Goal: Task Accomplishment & Management: Use online tool/utility

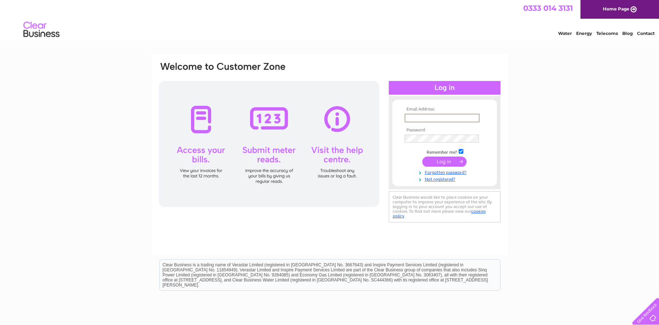
click at [443, 118] on input "text" at bounding box center [442, 118] width 75 height 9
type input "steven.anson@abercairn.co.uk"
click at [434, 160] on input "submit" at bounding box center [444, 161] width 44 height 10
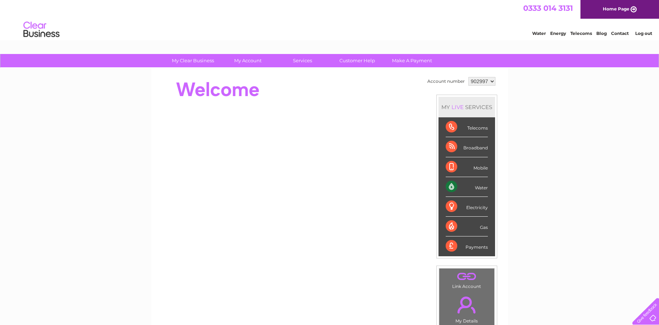
click at [462, 182] on div "Water" at bounding box center [467, 187] width 42 height 20
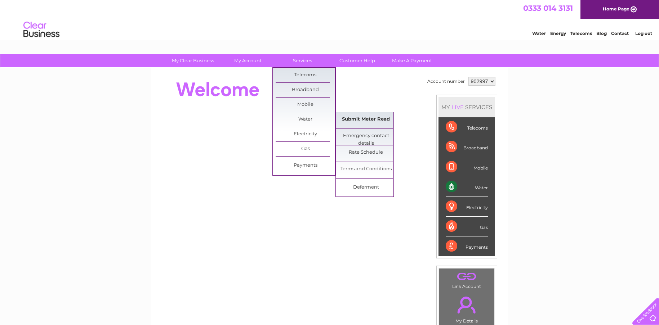
click at [351, 121] on link "Submit Meter Read" at bounding box center [365, 119] width 59 height 14
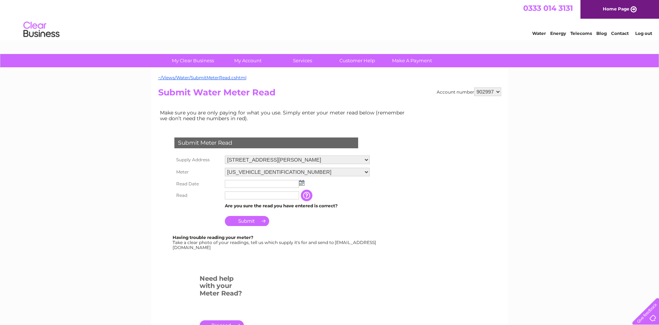
click at [302, 181] on img at bounding box center [301, 183] width 5 height 6
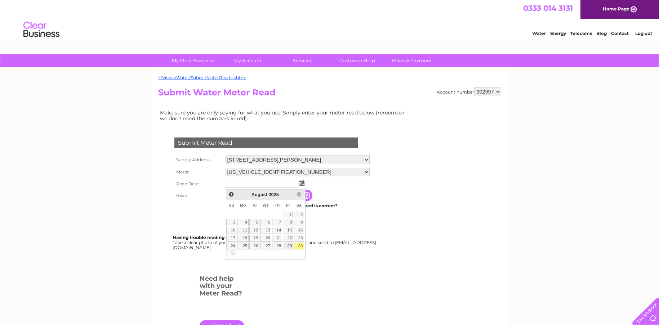
click at [289, 247] on link "29" at bounding box center [288, 246] width 10 height 7
type input "2025/08/29"
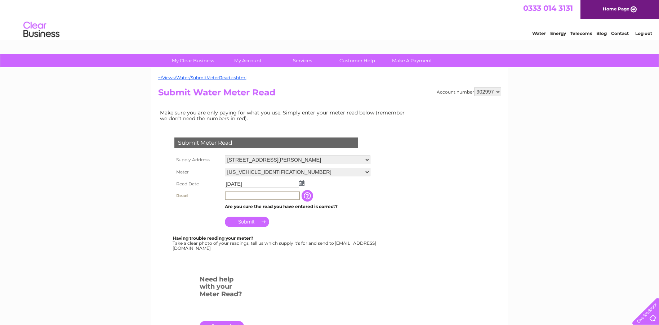
click at [268, 194] on input "text" at bounding box center [262, 196] width 75 height 9
type input "1572"
click at [261, 221] on input "Submit" at bounding box center [247, 221] width 44 height 10
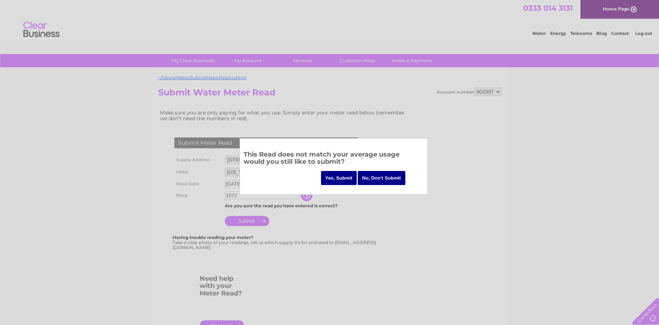
click at [340, 176] on input "Yes, Submit" at bounding box center [339, 178] width 36 height 14
